Goal: Task Accomplishment & Management: Manage account settings

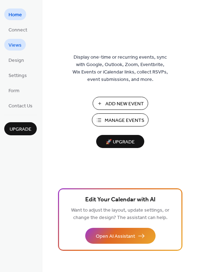
click at [17, 47] on span "Views" at bounding box center [14, 45] width 13 height 7
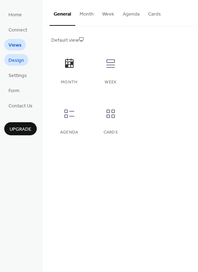
click at [18, 61] on span "Design" at bounding box center [16, 60] width 16 height 7
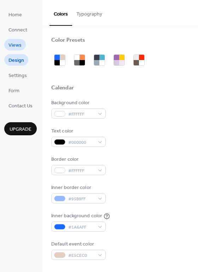
click at [19, 44] on span "Views" at bounding box center [14, 45] width 13 height 7
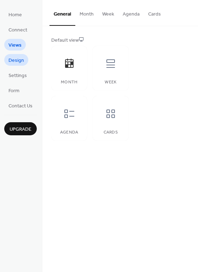
click at [18, 59] on span "Design" at bounding box center [16, 60] width 16 height 7
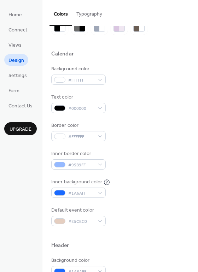
scroll to position [35, 0]
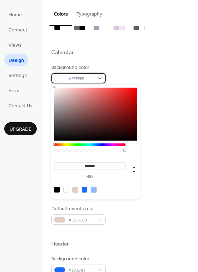
click at [62, 77] on div at bounding box center [59, 79] width 11 height 6
click at [100, 78] on div "#FFFFFF" at bounding box center [78, 78] width 54 height 10
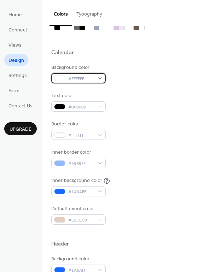
click at [99, 77] on div "#FFFFFF" at bounding box center [78, 78] width 54 height 10
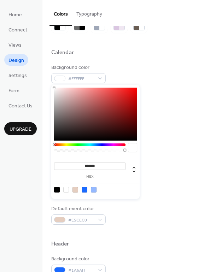
type input "*******"
click at [68, 135] on div at bounding box center [95, 114] width 83 height 53
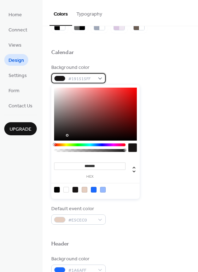
click at [100, 78] on div "#191515FF" at bounding box center [78, 78] width 54 height 10
click at [92, 168] on input "*******" at bounding box center [89, 165] width 71 height 7
drag, startPoint x: 85, startPoint y: 165, endPoint x: 101, endPoint y: 164, distance: 15.9
click at [101, 164] on input "*******" at bounding box center [89, 165] width 71 height 7
paste input
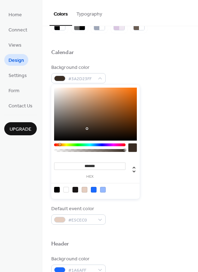
click at [132, 161] on div "******* hex" at bounding box center [95, 166] width 83 height 23
type input "*******"
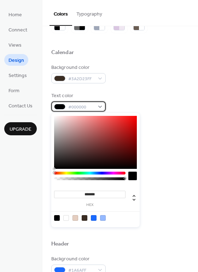
click at [77, 107] on span "#000000" at bounding box center [81, 106] width 26 height 7
click at [97, 194] on input "*******" at bounding box center [89, 194] width 71 height 7
drag, startPoint x: 85, startPoint y: 194, endPoint x: 97, endPoint y: 191, distance: 13.0
click at [97, 191] on input "*******" at bounding box center [89, 194] width 71 height 7
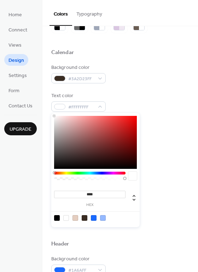
type input "*******"
click at [112, 188] on div "******* hex" at bounding box center [95, 194] width 83 height 23
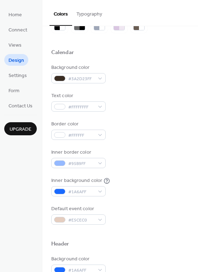
click at [158, 113] on div "Background color #3A2D23FF Text color #FFFFFFFF Border color #FFFFFF Inner bord…" at bounding box center [120, 144] width 138 height 161
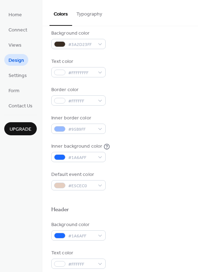
scroll to position [71, 0]
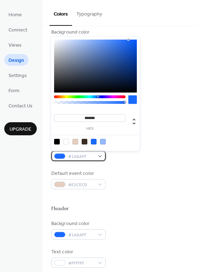
click at [61, 155] on div at bounding box center [59, 156] width 11 height 6
click at [85, 141] on div at bounding box center [85, 142] width 6 height 6
type input "*******"
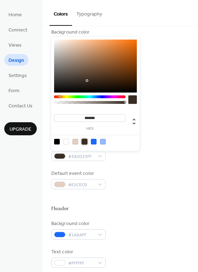
click at [160, 193] on div at bounding box center [120, 197] width 138 height 16
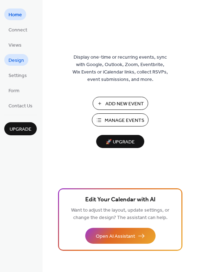
click at [14, 59] on span "Design" at bounding box center [16, 60] width 16 height 7
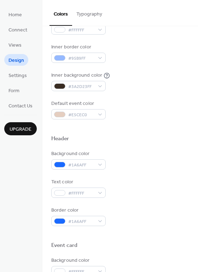
scroll to position [141, 0]
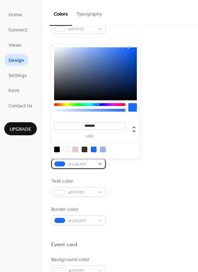
click at [60, 163] on div at bounding box center [59, 164] width 11 height 6
click at [83, 149] on div at bounding box center [85, 149] width 6 height 6
type input "*******"
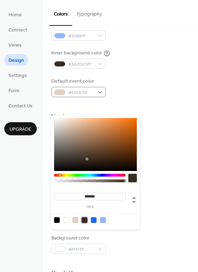
scroll to position [161, 0]
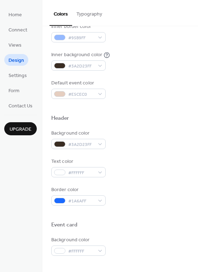
click at [91, 15] on button "Typography" at bounding box center [89, 12] width 34 height 25
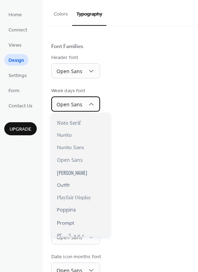
scroll to position [348, 0]
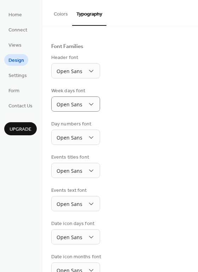
click at [132, 116] on div "Base Font Size * px Font Families Header font Open Sans Week days font Open San…" at bounding box center [120, 139] width 138 height 276
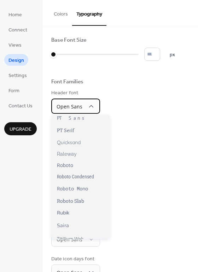
scroll to position [524, 0]
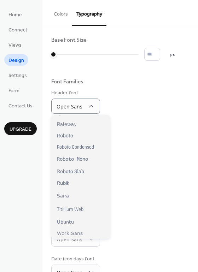
click at [131, 130] on div "Week days font Open Sans" at bounding box center [120, 134] width 138 height 24
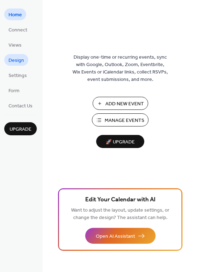
click at [16, 59] on span "Design" at bounding box center [16, 60] width 16 height 7
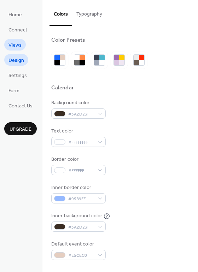
click at [16, 47] on span "Views" at bounding box center [14, 45] width 13 height 7
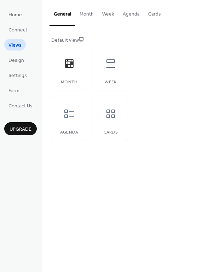
click at [83, 16] on button "Month" at bounding box center [86, 12] width 23 height 25
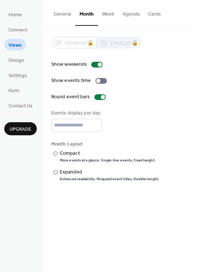
click at [65, 14] on button "General" at bounding box center [62, 12] width 26 height 25
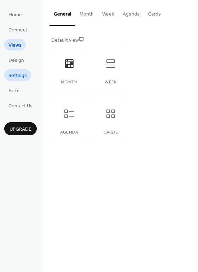
click at [19, 74] on span "Settings" at bounding box center [17, 75] width 18 height 7
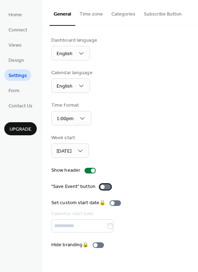
click at [101, 186] on div at bounding box center [102, 187] width 4 height 4
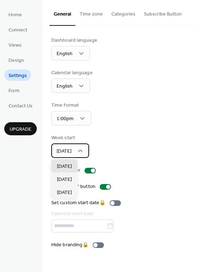
click at [83, 151] on icon at bounding box center [80, 150] width 7 height 7
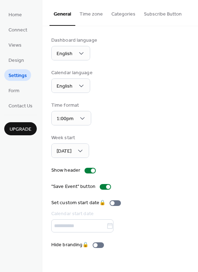
click at [101, 131] on div "Dashboard language English Calendar language English Time format 1:00pm Week st…" at bounding box center [120, 143] width 138 height 212
click at [95, 17] on button "Time zone" at bounding box center [91, 12] width 32 height 25
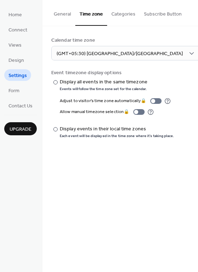
click at [114, 12] on button "Categories" at bounding box center [123, 12] width 32 height 25
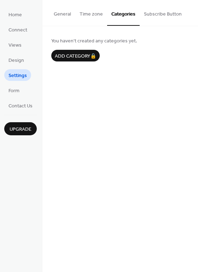
click at [152, 14] on button "Subscribe Button" at bounding box center [162, 12] width 46 height 25
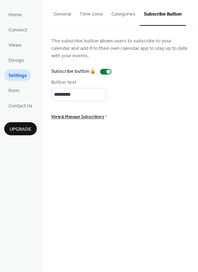
click at [122, 17] on button "Categories" at bounding box center [123, 12] width 32 height 25
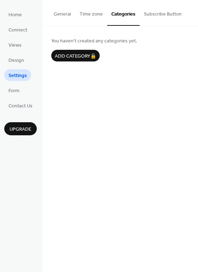
click at [98, 15] on button "Time zone" at bounding box center [91, 12] width 32 height 25
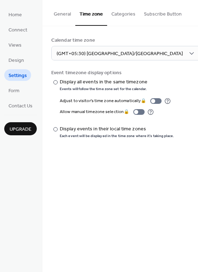
click at [67, 16] on button "General" at bounding box center [62, 12] width 26 height 25
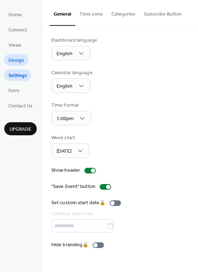
click at [25, 60] on link "Design" at bounding box center [16, 60] width 24 height 12
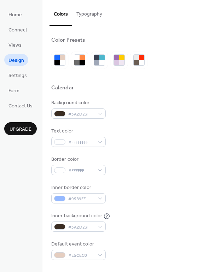
click at [81, 14] on button "Typography" at bounding box center [89, 12] width 34 height 25
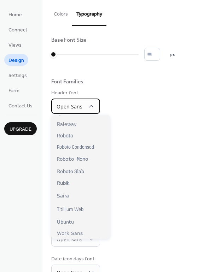
scroll to position [524, 0]
click at [137, 142] on div "Week days font Open Sans" at bounding box center [120, 134] width 138 height 24
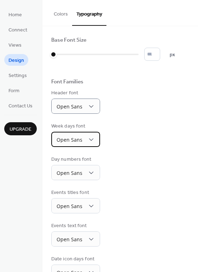
click at [81, 142] on span "Open Sans" at bounding box center [69, 139] width 26 height 7
click at [127, 148] on div "Base Font Size * px Font Families Header font Open Sans Week days font Open San…" at bounding box center [120, 175] width 138 height 276
click at [26, 75] on span "Settings" at bounding box center [17, 75] width 18 height 7
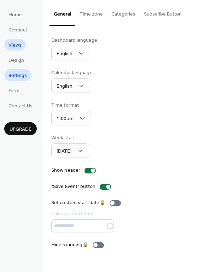
click at [16, 42] on span "Views" at bounding box center [14, 45] width 13 height 7
